Goal: Navigation & Orientation: Find specific page/section

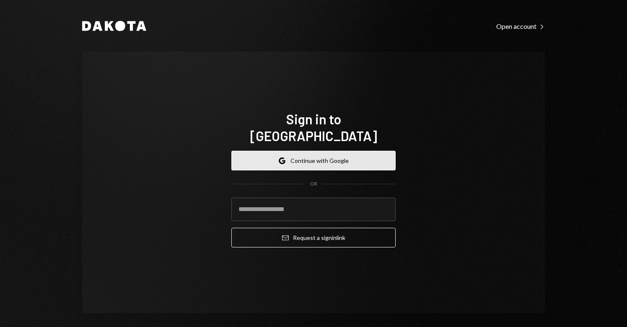
click at [322, 152] on button "Google Continue with Google" at bounding box center [313, 161] width 164 height 20
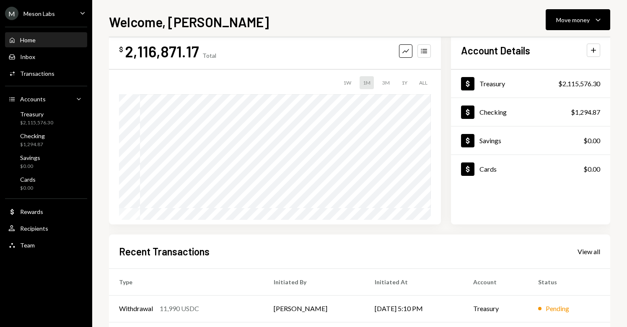
scroll to position [83, 0]
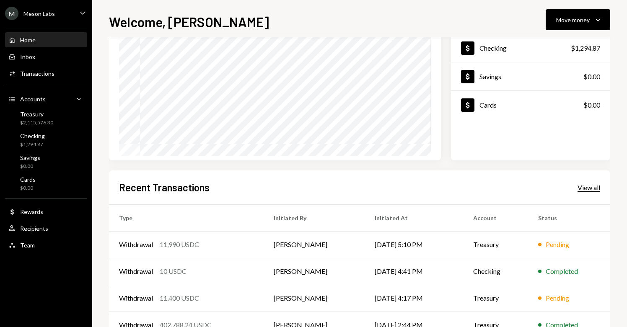
click at [588, 186] on div "View all" at bounding box center [589, 188] width 23 height 8
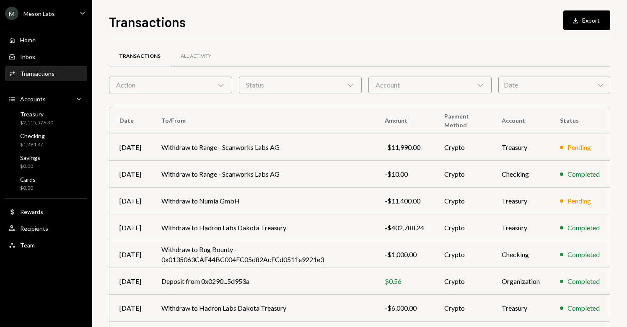
click at [79, 16] on icon "Caret Down" at bounding box center [82, 12] width 9 height 9
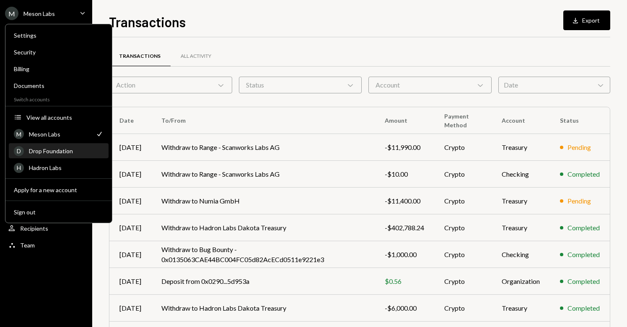
click at [51, 152] on div "Drop Foundation" at bounding box center [66, 151] width 75 height 7
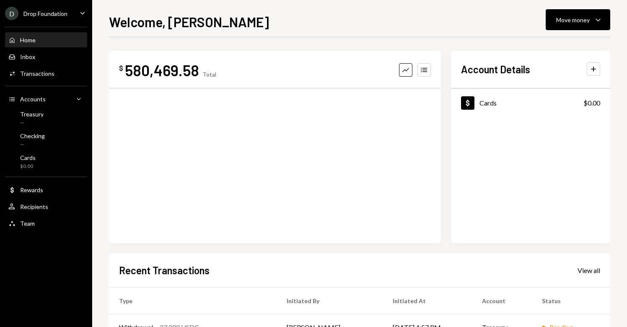
scroll to position [138, 0]
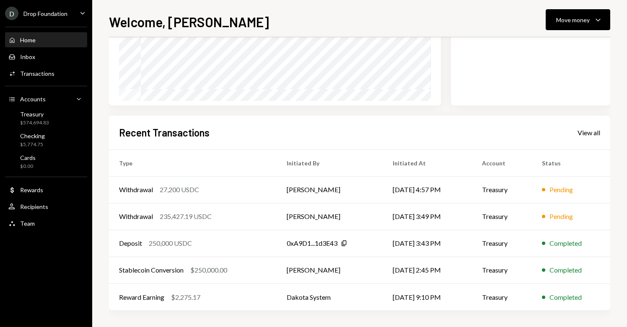
click at [37, 42] on div "Home Home" at bounding box center [45, 40] width 75 height 8
